Goal: Download file/media

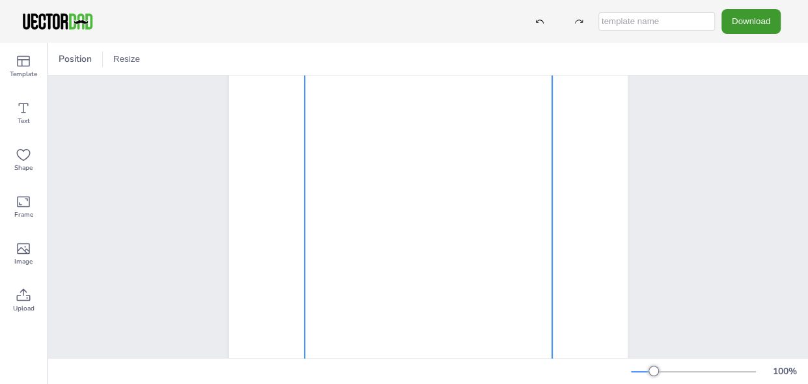
scroll to position [130, 0]
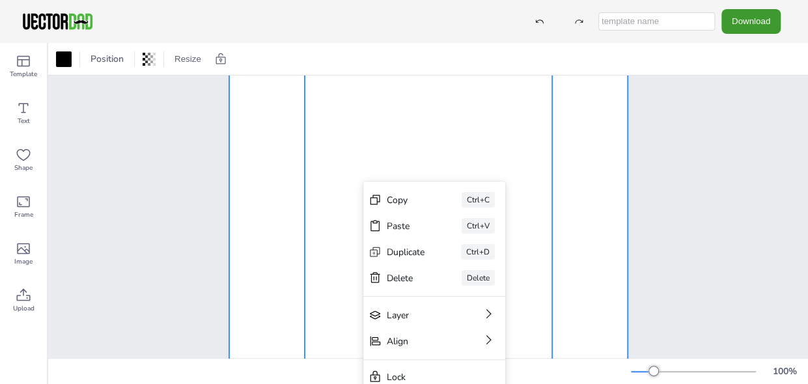
click at [277, 198] on div at bounding box center [428, 222] width 398 height 515
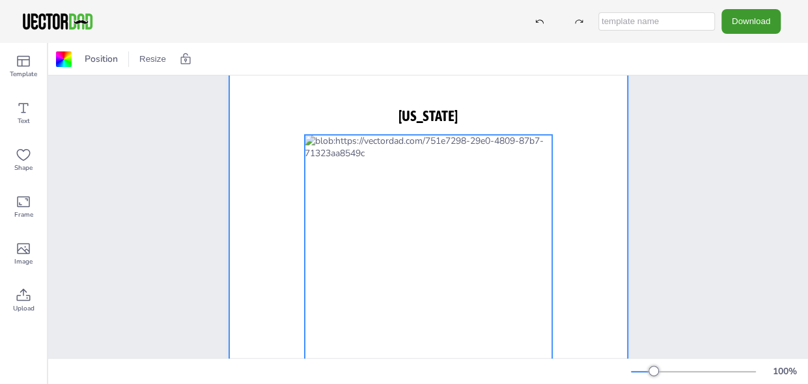
scroll to position [0, 0]
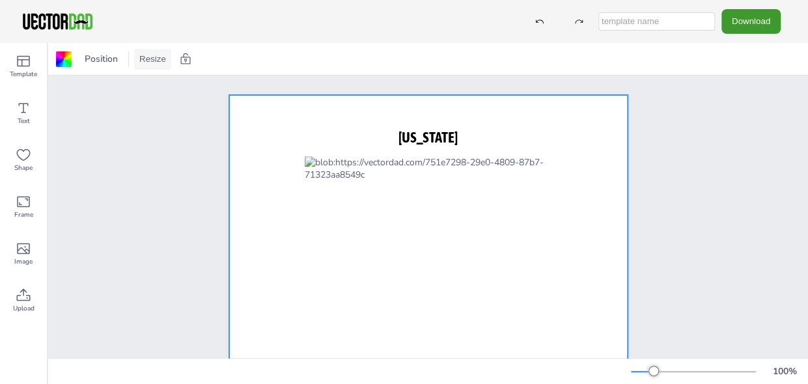
click at [143, 57] on button "Resize" at bounding box center [152, 59] width 37 height 21
click at [195, 87] on li "US Letter (8.5in x 11in)" at bounding box center [188, 85] width 109 height 25
click at [21, 62] on icon at bounding box center [23, 61] width 13 height 11
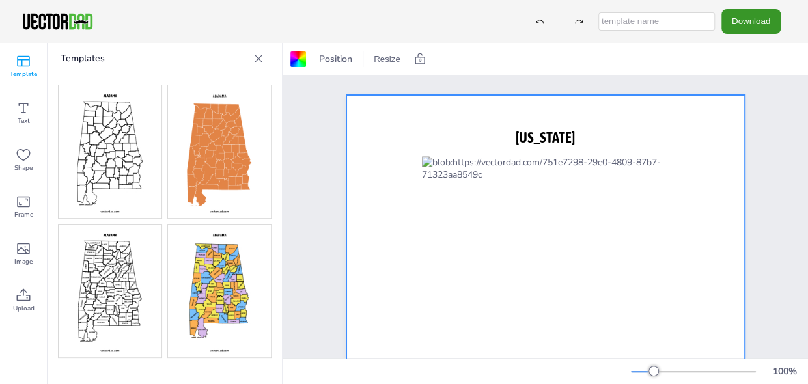
click at [773, 17] on button "Download" at bounding box center [750, 21] width 59 height 24
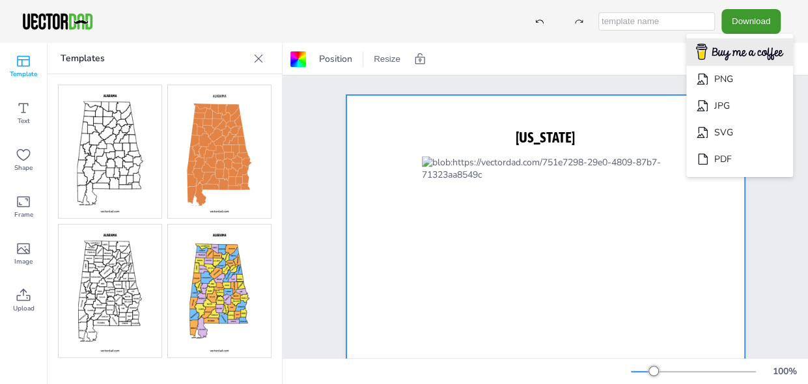
click at [754, 55] on img "Download" at bounding box center [739, 52] width 104 height 25
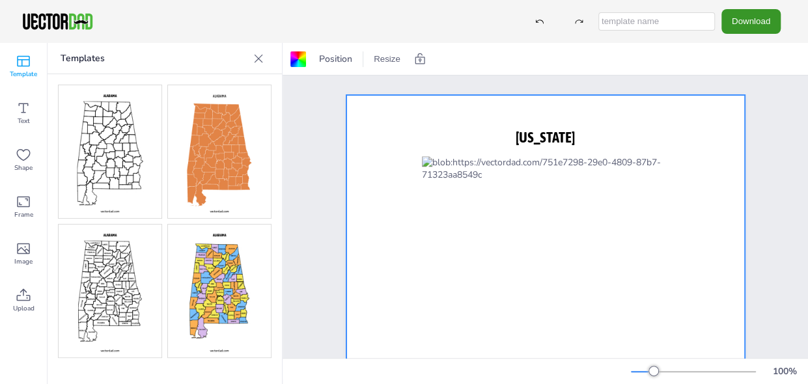
click at [756, 23] on button "Download" at bounding box center [750, 21] width 59 height 24
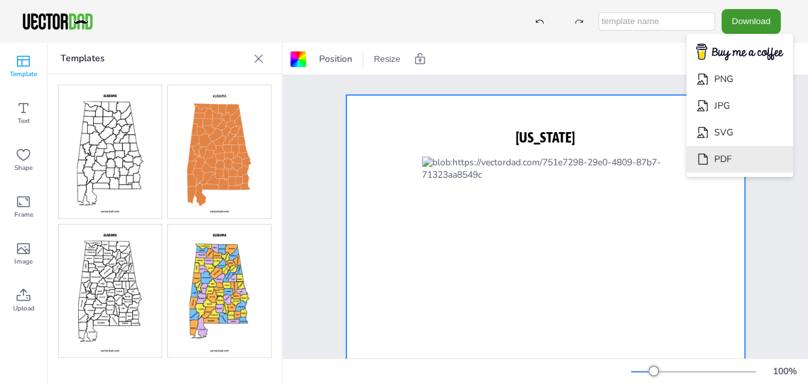
click at [737, 159] on li "PDF" at bounding box center [739, 159] width 107 height 27
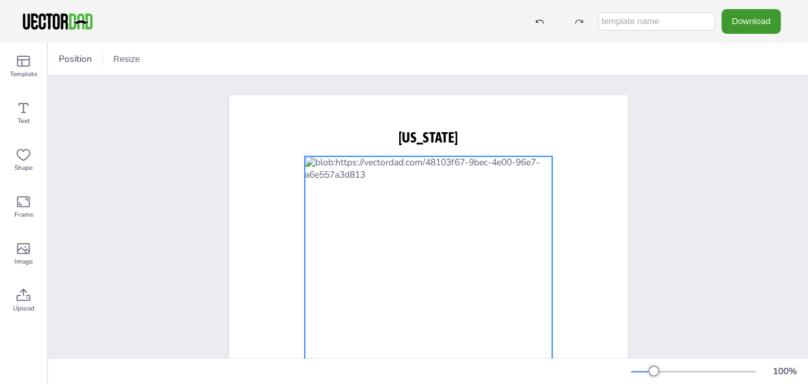
click at [384, 256] on div at bounding box center [427, 352] width 247 height 392
click at [449, 131] on icon at bounding box center [449, 130] width 16 height 16
click at [690, 235] on div "vectordad.com ALABAMA" at bounding box center [427, 352] width 759 height 554
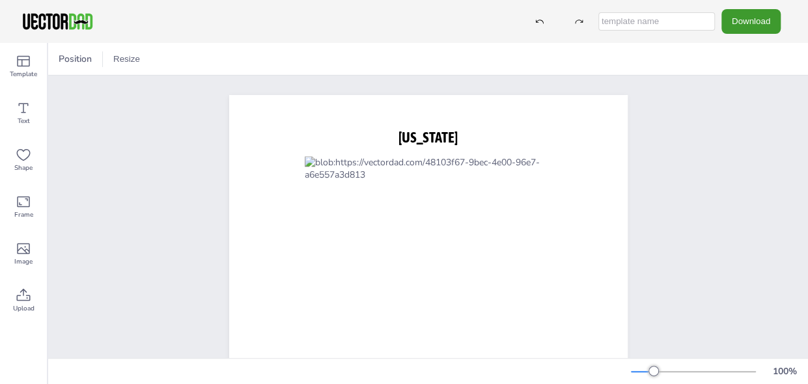
click at [660, 25] on input "text" at bounding box center [656, 21] width 116 height 18
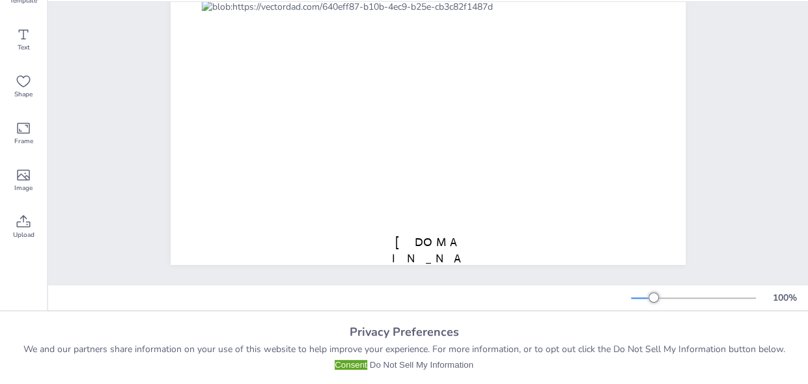
scroll to position [83, 0]
click at [423, 364] on button "Do Not Sell My Information" at bounding box center [421, 365] width 103 height 10
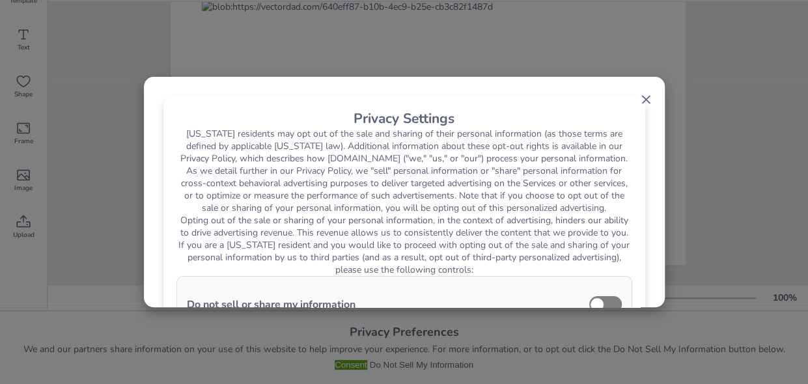
click at [610, 299] on label at bounding box center [605, 304] width 33 height 16
click at [0, 0] on input "checkbox" at bounding box center [0, 0] width 0 height 0
click at [589, 296] on label at bounding box center [605, 304] width 33 height 16
click at [0, 0] on input "checkbox" at bounding box center [0, 0] width 0 height 0
drag, startPoint x: 591, startPoint y: 297, endPoint x: 610, endPoint y: 297, distance: 19.5
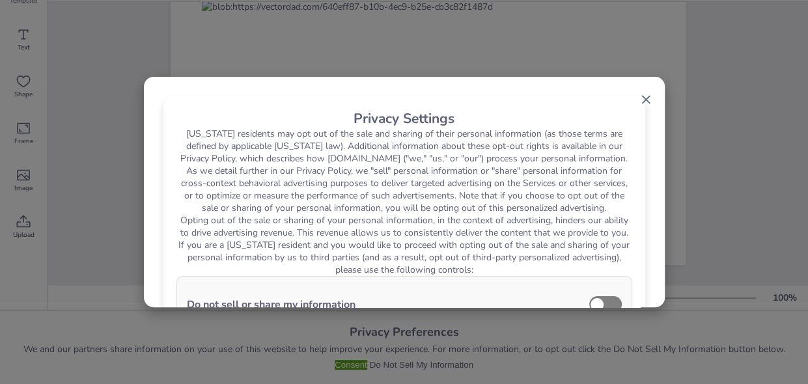
click at [610, 297] on label at bounding box center [605, 304] width 33 height 16
click at [0, 0] on input "checkbox" at bounding box center [0, 0] width 0 height 0
click at [595, 300] on label at bounding box center [605, 304] width 33 height 16
click at [0, 0] on input "checkbox" at bounding box center [0, 0] width 0 height 0
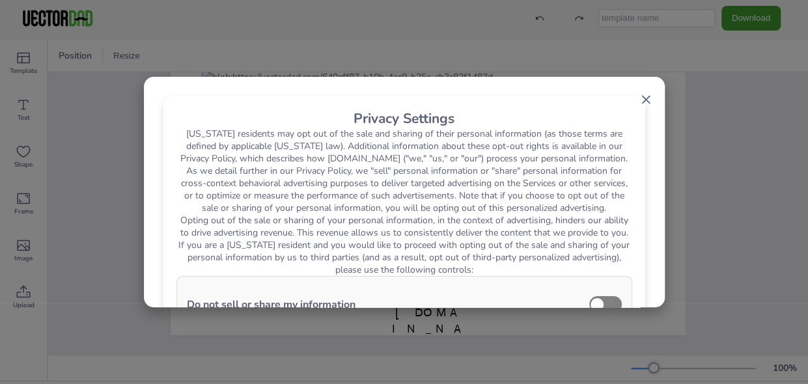
scroll to position [0, 0]
click at [640, 94] on span "×" at bounding box center [645, 99] width 11 height 25
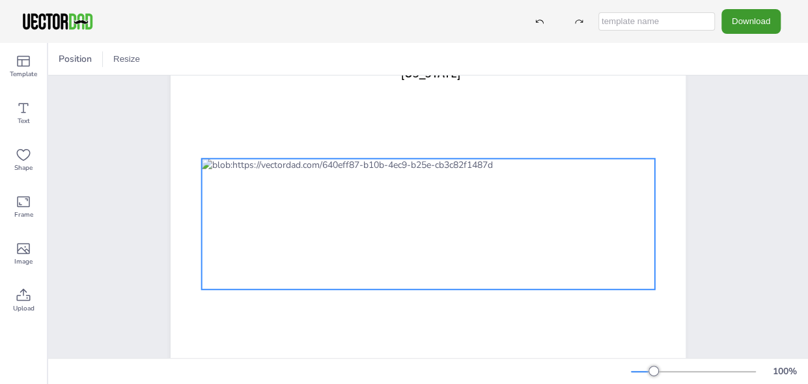
scroll to position [90, 0]
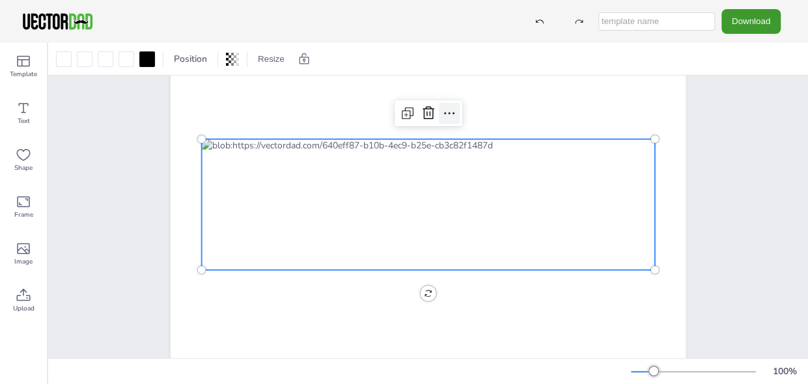
click at [448, 117] on icon at bounding box center [449, 113] width 16 height 16
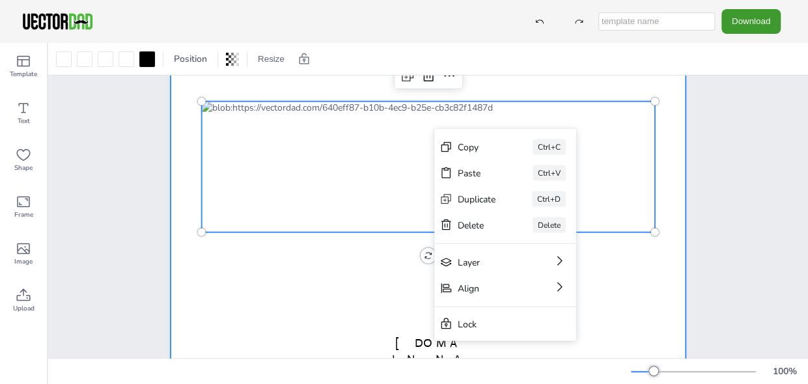
scroll to position [155, 0]
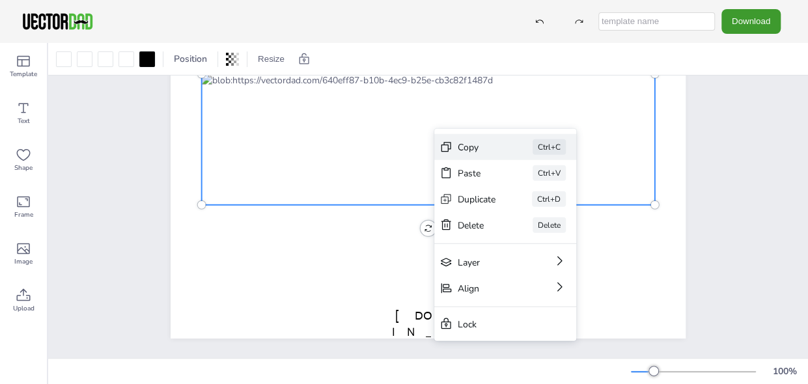
click at [474, 150] on div "Copy" at bounding box center [476, 147] width 38 height 12
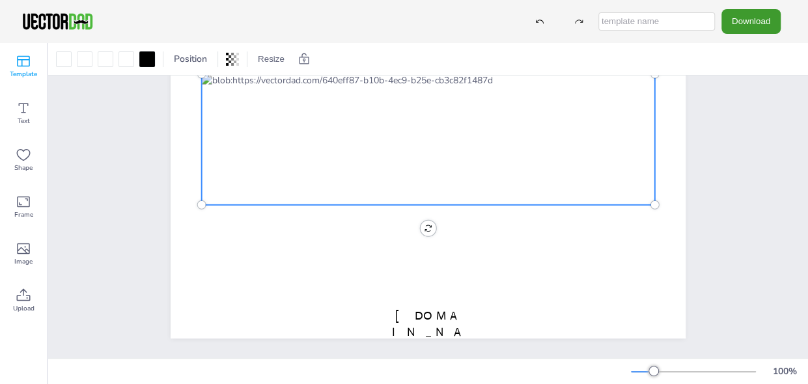
click at [29, 59] on icon at bounding box center [24, 61] width 16 height 16
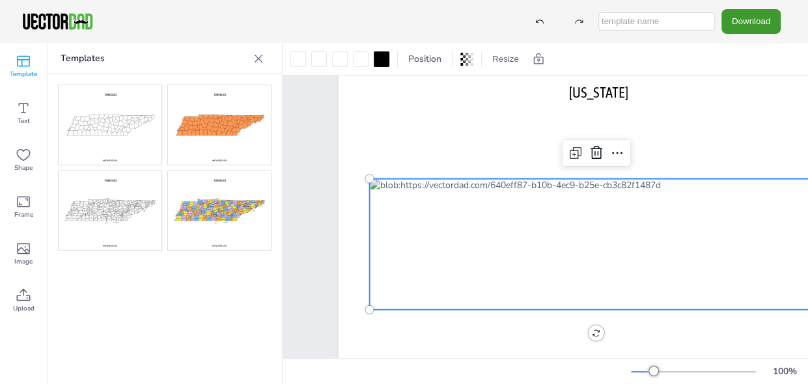
scroll to position [25, 0]
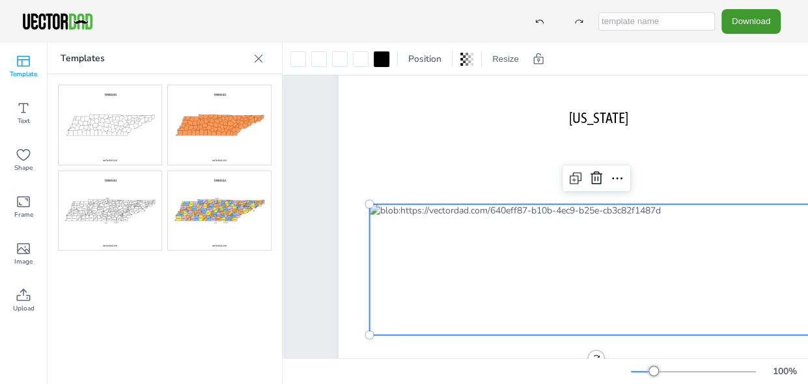
click at [646, 24] on input "text" at bounding box center [656, 21] width 116 height 18
type input "Tennessee"
click at [765, 25] on button "Download" at bounding box center [750, 21] width 59 height 24
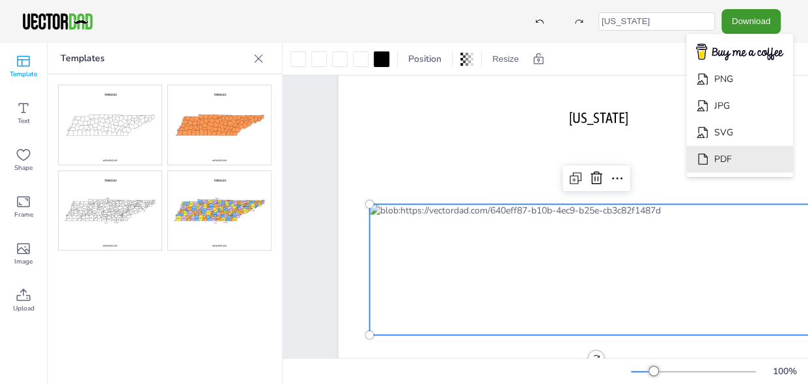
click at [735, 152] on li "PDF" at bounding box center [739, 159] width 107 height 27
